Goal: Task Accomplishment & Management: Complete application form

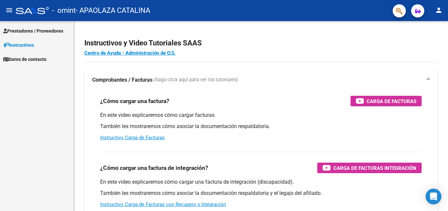
click at [34, 29] on span "Prestadores / Proveedores" at bounding box center [33, 30] width 60 height 7
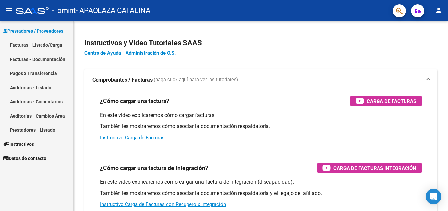
click at [34, 43] on link "Facturas - Listado/Carga" at bounding box center [36, 45] width 73 height 14
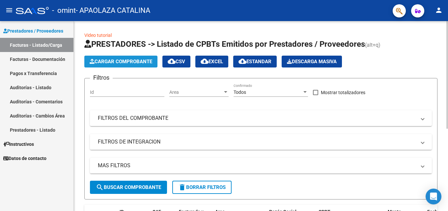
click at [119, 60] on span "Cargar Comprobante" at bounding box center [121, 62] width 63 height 6
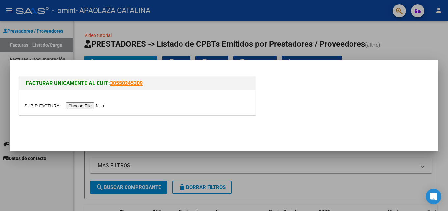
click at [92, 107] on input "file" at bounding box center [65, 105] width 83 height 7
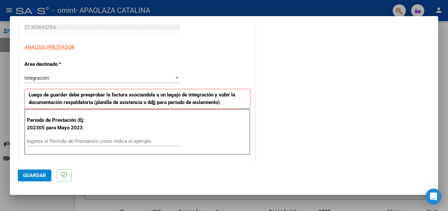
scroll to position [111, 0]
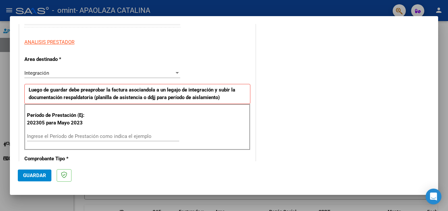
click at [102, 74] on div "Integración" at bounding box center [99, 73] width 150 height 6
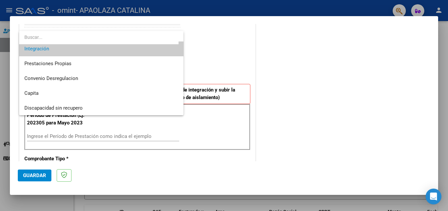
scroll to position [49, 0]
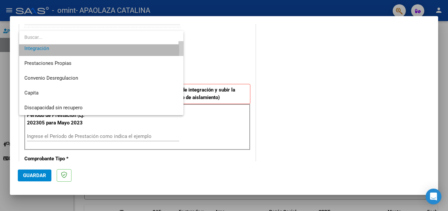
click at [91, 51] on span "Integración" at bounding box center [101, 48] width 154 height 15
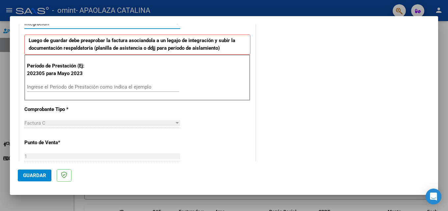
scroll to position [161, 0]
click at [90, 87] on input "Ingrese el Período de Prestación como indica el ejemplo" at bounding box center [103, 87] width 152 height 6
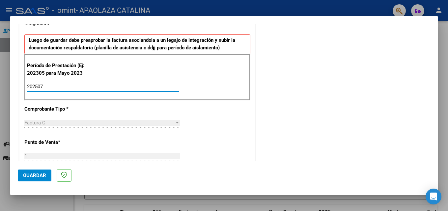
type input "202507"
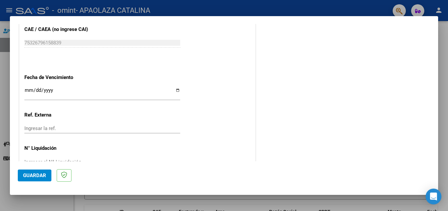
scroll to position [411, 0]
click at [28, 91] on input "Ingresar la fecha" at bounding box center [102, 94] width 156 height 11
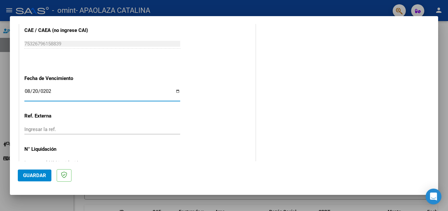
type input "[DATE]"
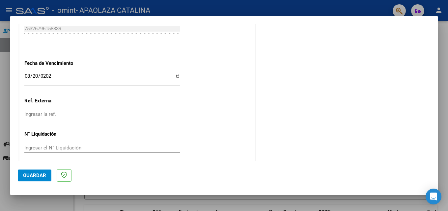
scroll to position [430, 0]
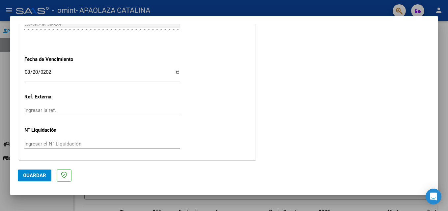
click at [33, 180] on button "Guardar" at bounding box center [35, 176] width 34 height 12
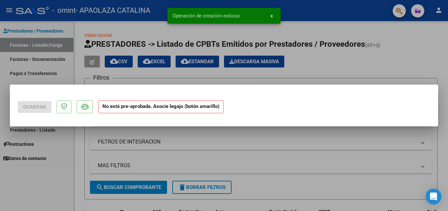
scroll to position [0, 0]
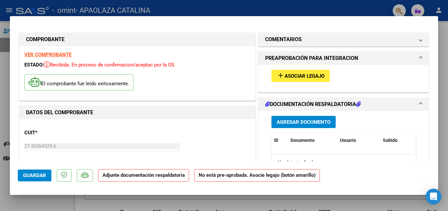
click at [298, 123] on span "Agregar Documento" at bounding box center [304, 122] width 54 height 6
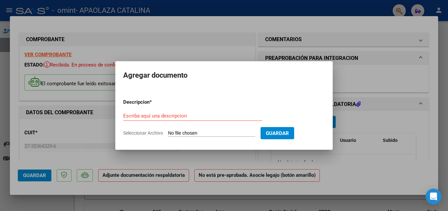
click at [228, 134] on input "Seleccionar Archivo" at bounding box center [211, 133] width 87 height 6
type input "C:\fakepath\planillafiore [PERSON_NAME].pdf"
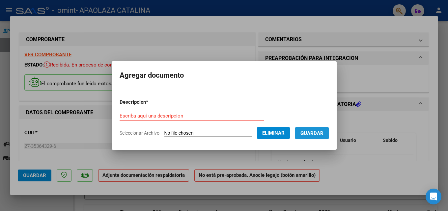
click at [324, 134] on span "Guardar" at bounding box center [312, 133] width 23 height 6
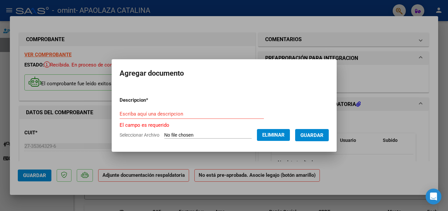
click at [142, 113] on input "Escriba aquí una descripcion" at bounding box center [192, 114] width 144 height 6
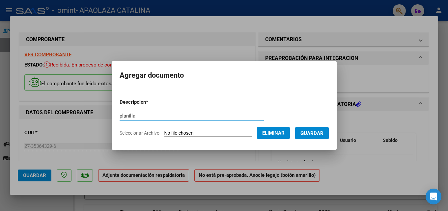
type input "planilla"
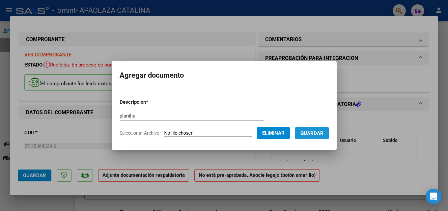
click at [321, 133] on span "Guardar" at bounding box center [312, 133] width 23 height 6
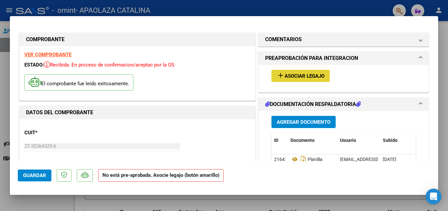
click at [310, 74] on span "Asociar Legajo" at bounding box center [305, 76] width 40 height 6
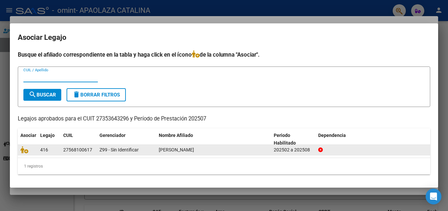
click at [57, 149] on div "416" at bounding box center [49, 150] width 18 height 8
click at [106, 148] on span "Z99 - Sin Identificar" at bounding box center [119, 149] width 39 height 5
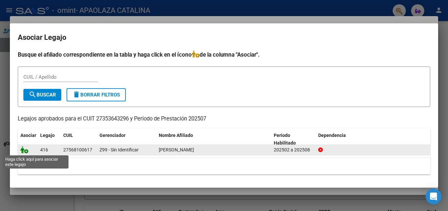
click at [26, 151] on icon at bounding box center [24, 149] width 8 height 7
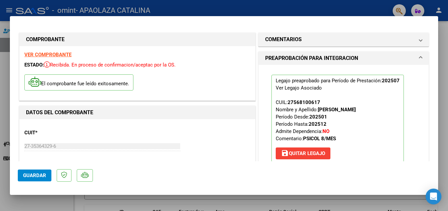
click at [35, 178] on span "Guardar" at bounding box center [34, 176] width 23 height 6
click at [38, 175] on span "Guardar" at bounding box center [34, 176] width 23 height 6
click at [443, 101] on div at bounding box center [224, 105] width 448 height 211
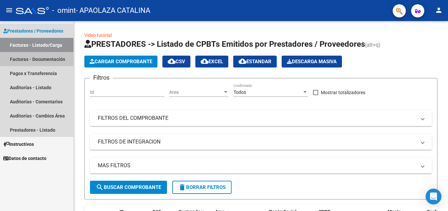
click at [42, 55] on link "Facturas - Documentación" at bounding box center [36, 59] width 73 height 14
